Goal: Task Accomplishment & Management: Use online tool/utility

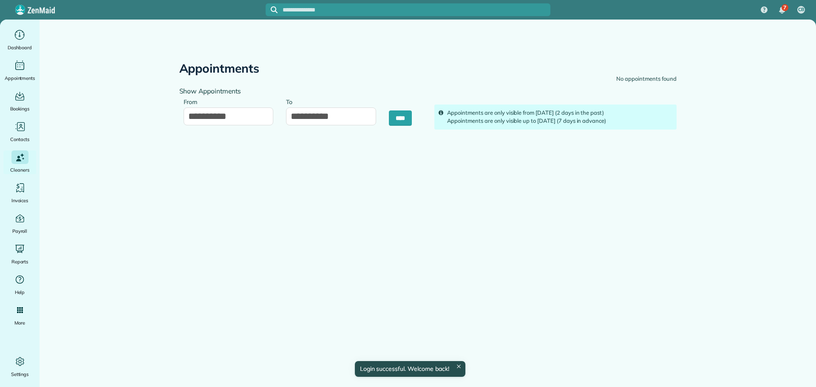
type input "**********"
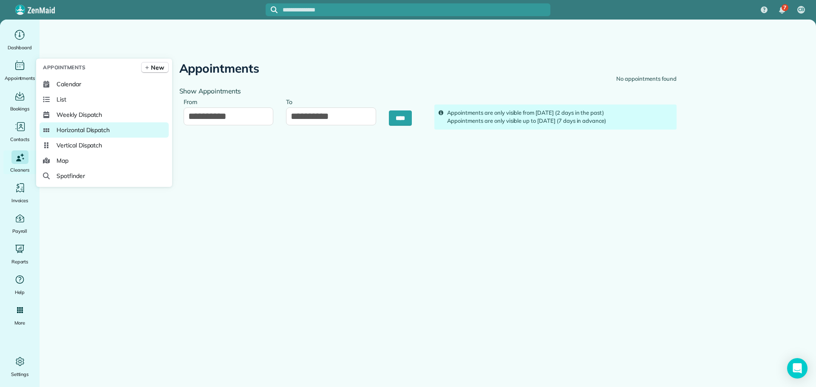
click at [78, 128] on span "Horizontal Dispatch" at bounding box center [83, 130] width 53 height 9
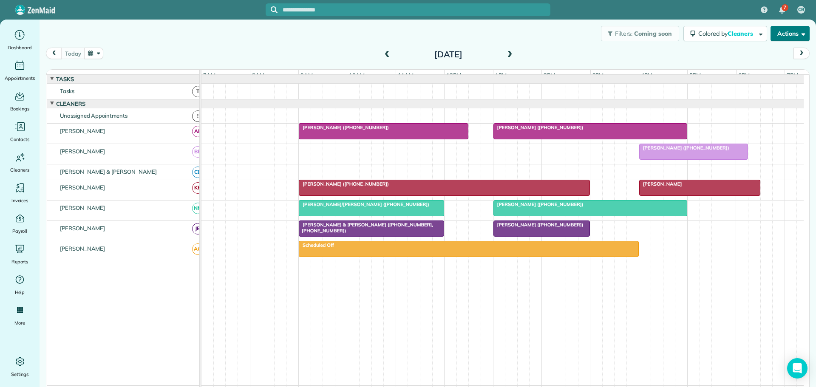
click at [784, 35] on button "Actions" at bounding box center [790, 33] width 39 height 15
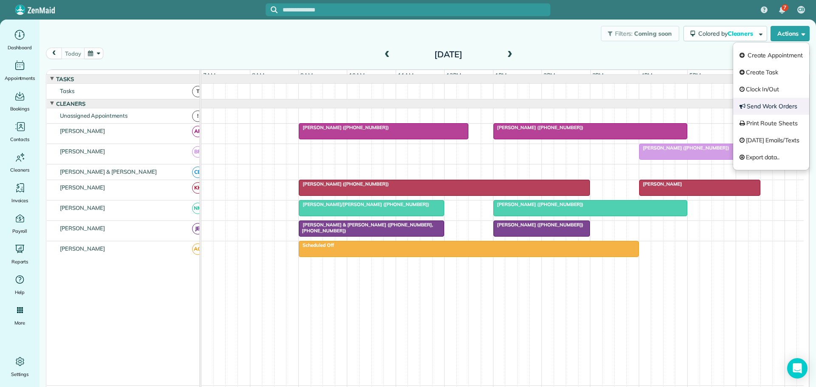
click at [767, 105] on link "Send Work Orders" at bounding box center [771, 106] width 76 height 17
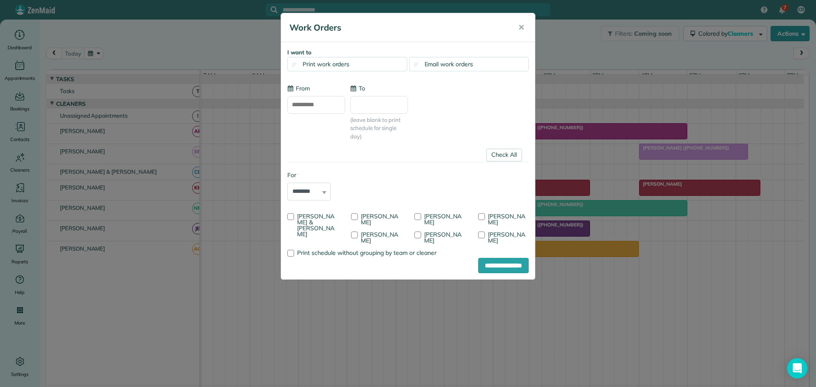
type input "**********"
click at [293, 216] on div at bounding box center [290, 216] width 7 height 7
click at [483, 214] on div at bounding box center [481, 216] width 7 height 7
click at [496, 263] on input "**********" at bounding box center [503, 265] width 51 height 15
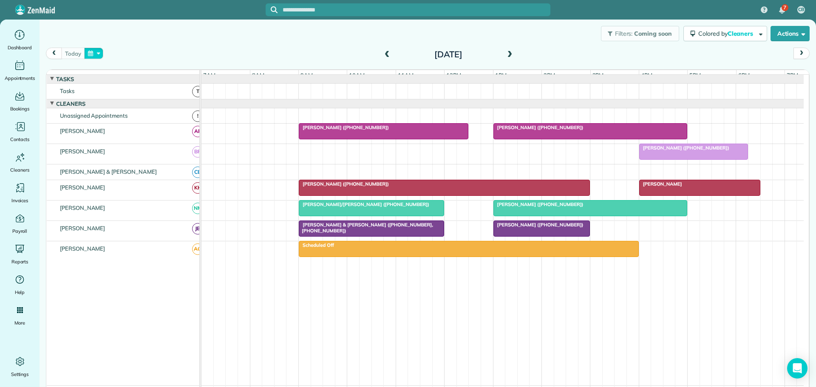
click at [102, 52] on button "button" at bounding box center [94, 53] width 20 height 11
click at [128, 125] on link "20" at bounding box center [129, 125] width 14 height 14
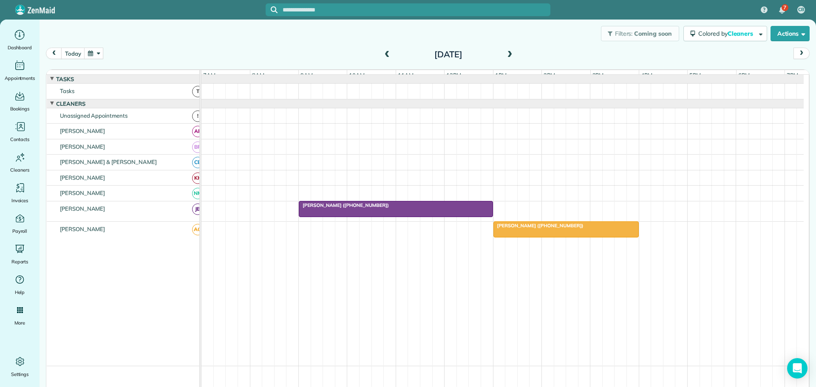
click at [269, 92] on div at bounding box center [503, 91] width 602 height 15
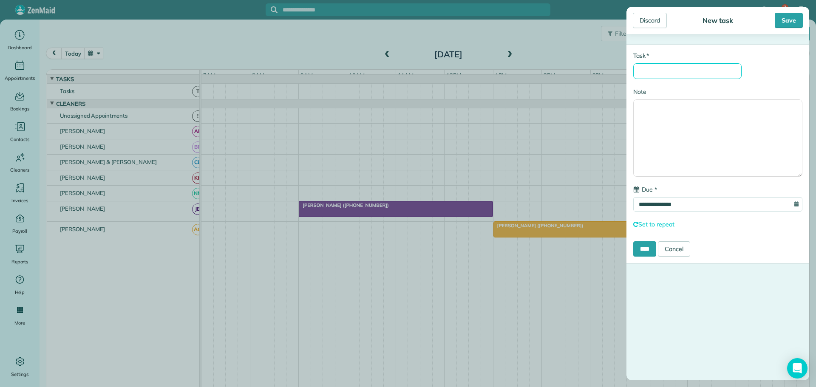
click at [653, 70] on input "* Task" at bounding box center [687, 71] width 108 height 16
type input "********"
click at [651, 250] on input "****" at bounding box center [644, 248] width 23 height 15
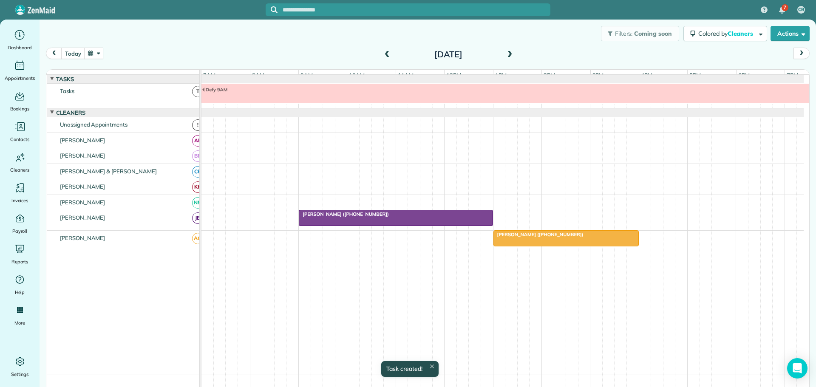
scroll to position [6, 0]
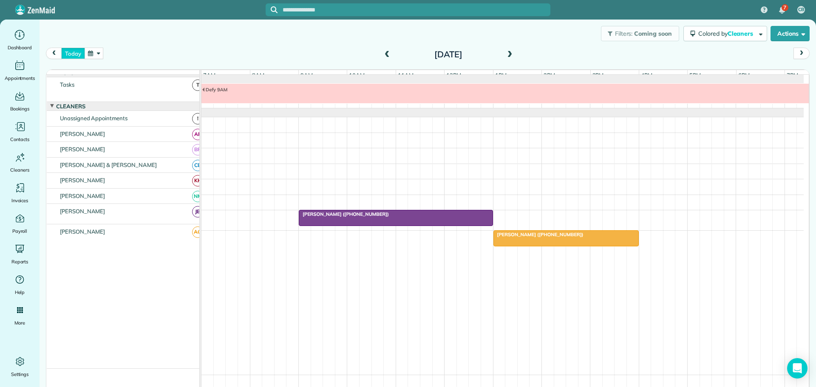
click at [75, 49] on button "today" at bounding box center [72, 53] width 23 height 11
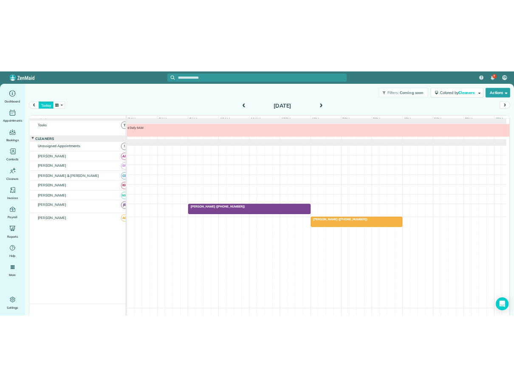
scroll to position [0, 0]
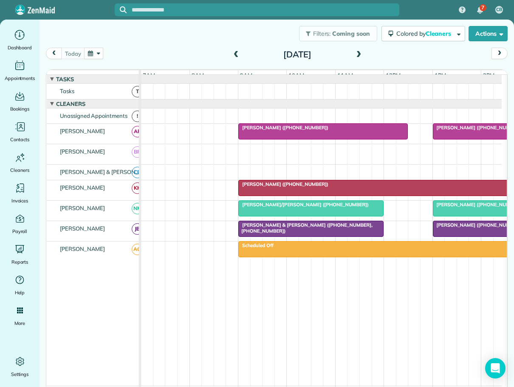
click at [232, 53] on span at bounding box center [236, 55] width 9 height 8
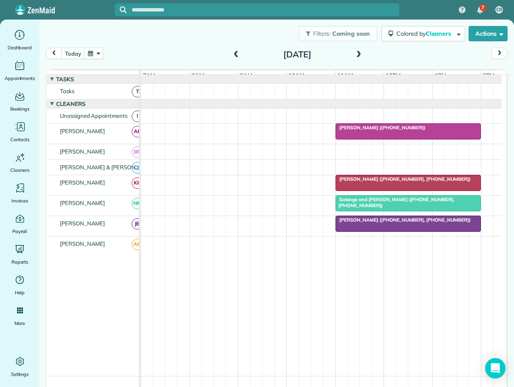
click at [360, 182] on span "Kathy Kennedy (+13366826711, +13366718602)" at bounding box center [403, 179] width 136 height 6
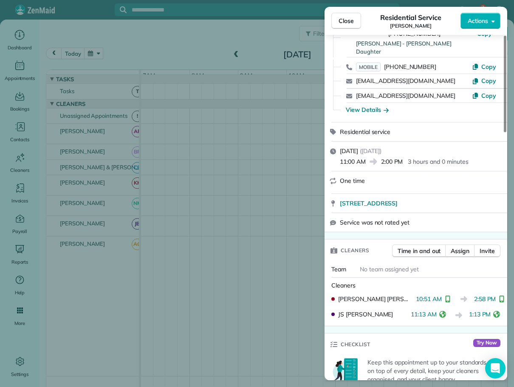
scroll to position [85, 0]
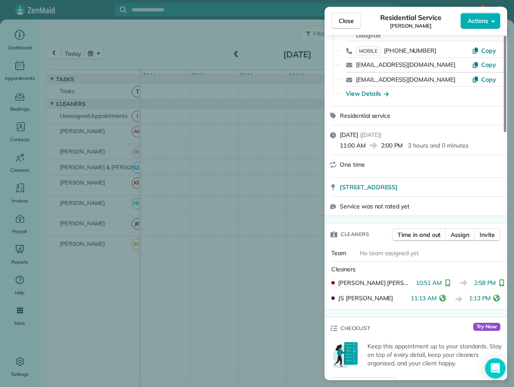
drag, startPoint x: 349, startPoint y: 17, endPoint x: 348, endPoint y: 22, distance: 5.3
click at [349, 17] on span "Close" at bounding box center [346, 21] width 15 height 9
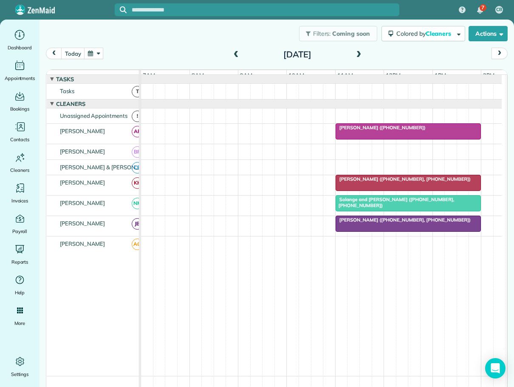
click at [367, 207] on span "Solange and Arjun Ajmani (+19195309888, +19199241630)" at bounding box center [394, 202] width 119 height 12
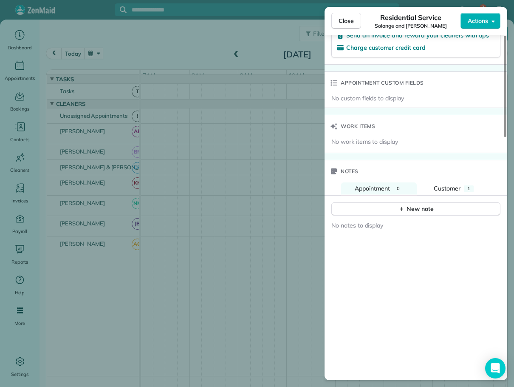
scroll to position [638, 0]
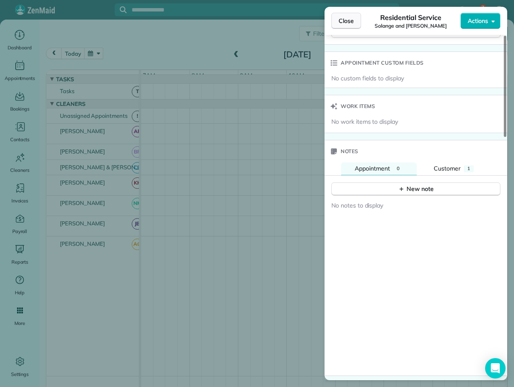
click at [344, 18] on span "Close" at bounding box center [346, 21] width 15 height 9
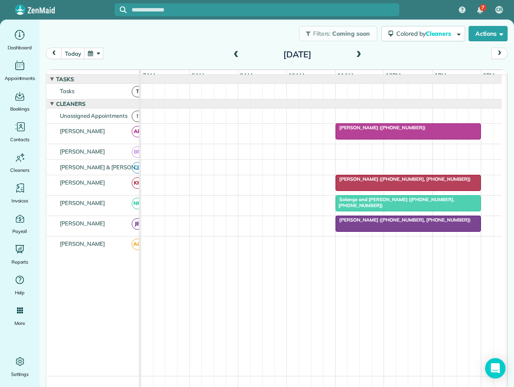
click at [384, 131] on span "Antonio Morales (+18325389083)" at bounding box center [380, 128] width 91 height 6
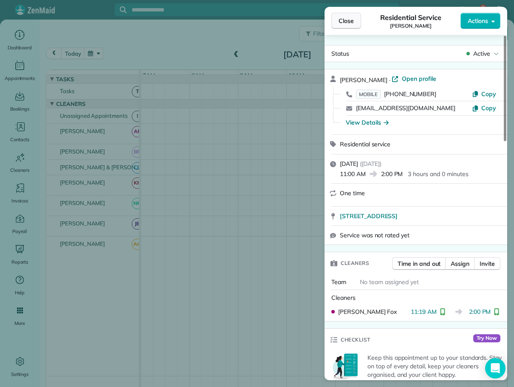
click at [341, 20] on span "Close" at bounding box center [346, 21] width 15 height 9
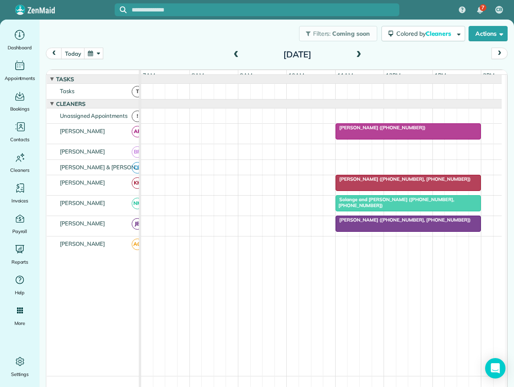
click at [366, 182] on span "Kathy Kennedy (+13366826711, +13366718602)" at bounding box center [403, 179] width 136 height 6
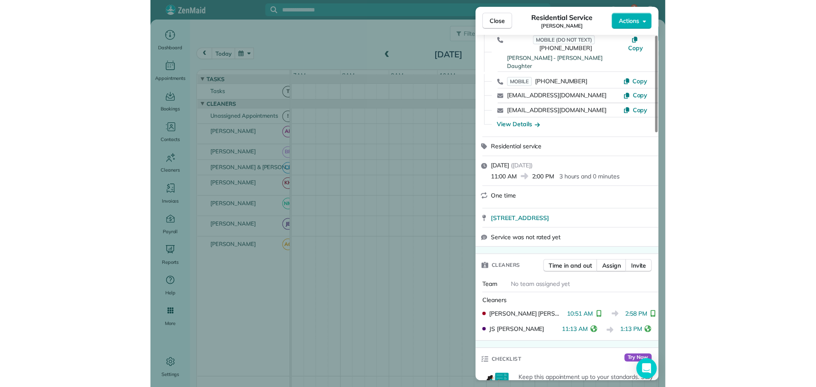
scroll to position [43, 0]
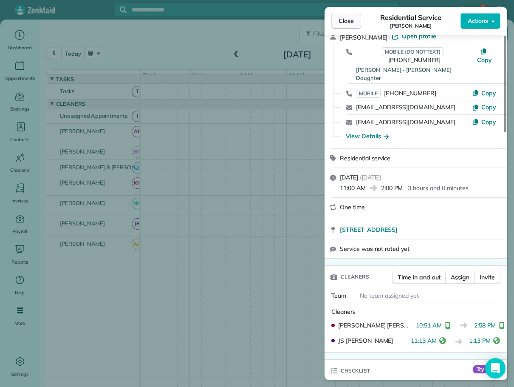
click at [344, 18] on span "Close" at bounding box center [346, 21] width 15 height 9
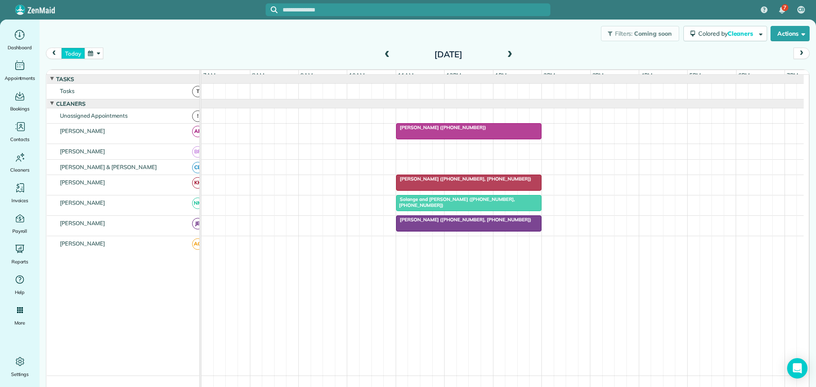
click at [70, 54] on button "today" at bounding box center [72, 53] width 23 height 11
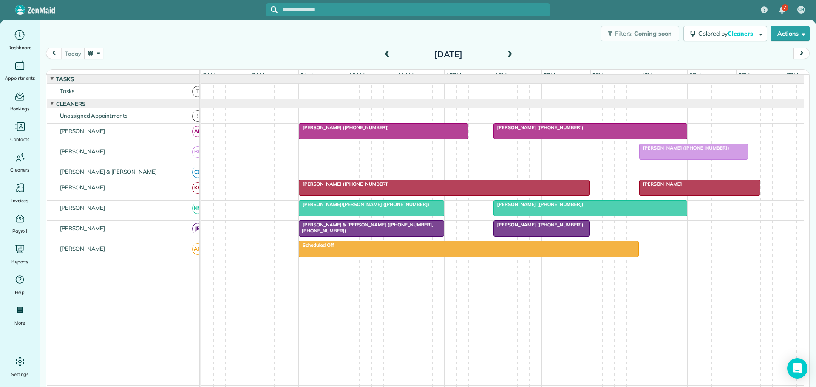
click at [386, 54] on span at bounding box center [387, 55] width 9 height 8
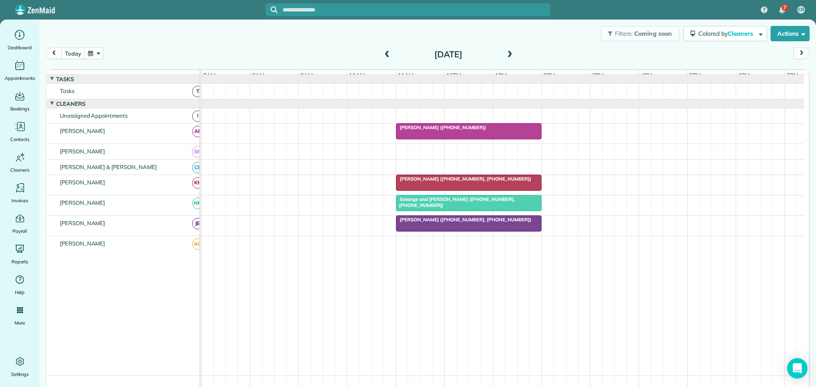
click at [432, 182] on span "Kathy Kennedy (+13366826711, +13366718602)" at bounding box center [464, 179] width 136 height 6
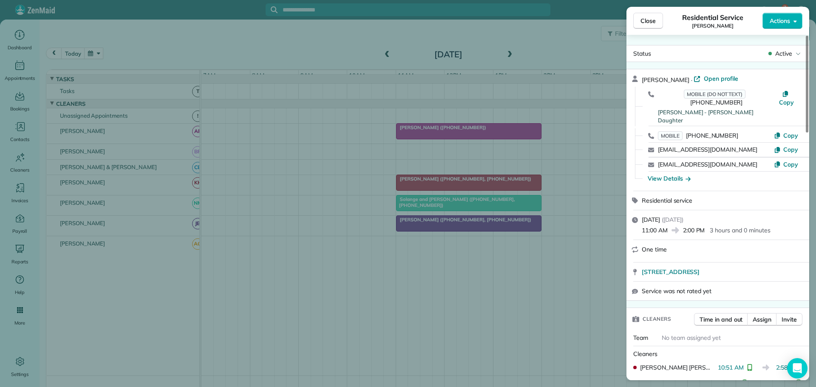
scroll to position [43, 0]
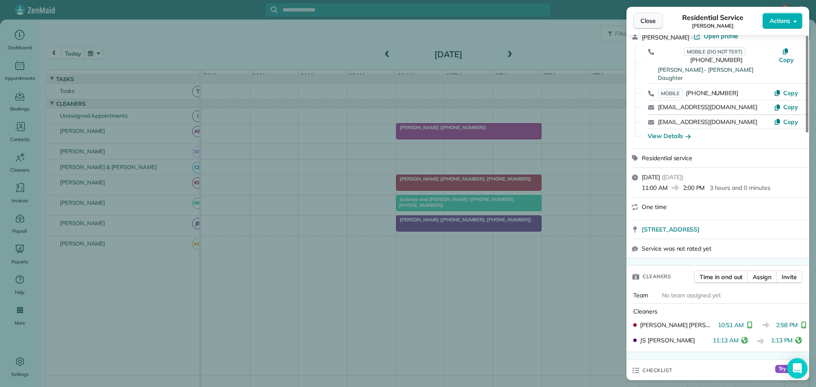
click at [644, 21] on span "Close" at bounding box center [648, 21] width 15 height 9
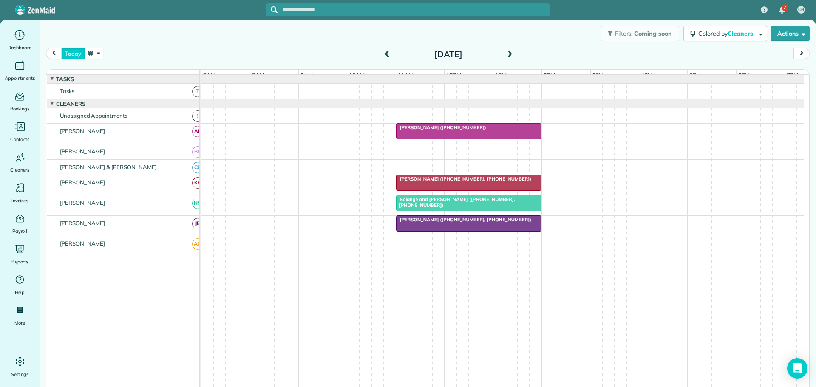
click at [74, 54] on button "today" at bounding box center [72, 53] width 23 height 11
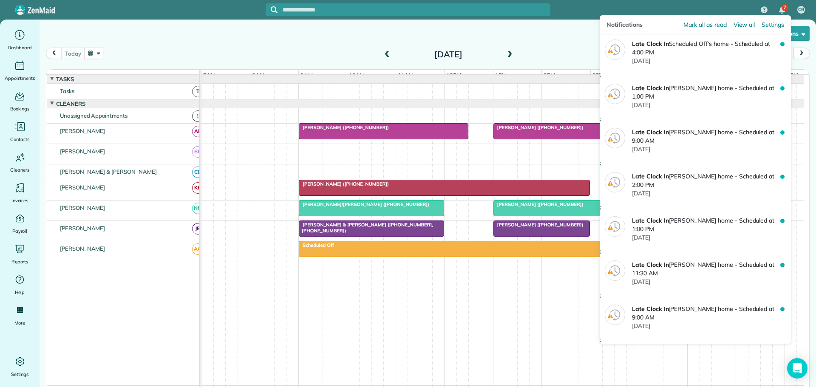
click at [785, 9] on span "7" at bounding box center [785, 7] width 3 height 7
